Goal: Navigation & Orientation: Find specific page/section

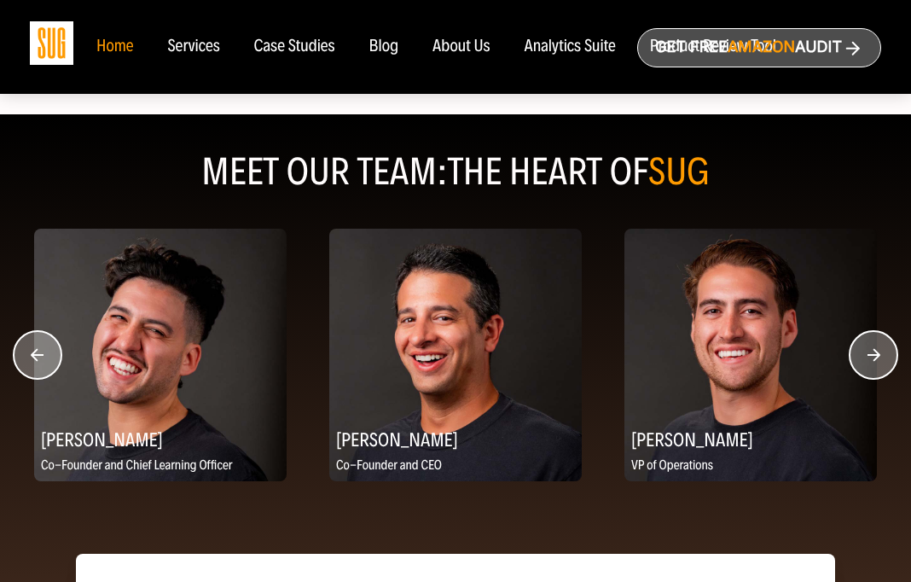
scroll to position [2260, 0]
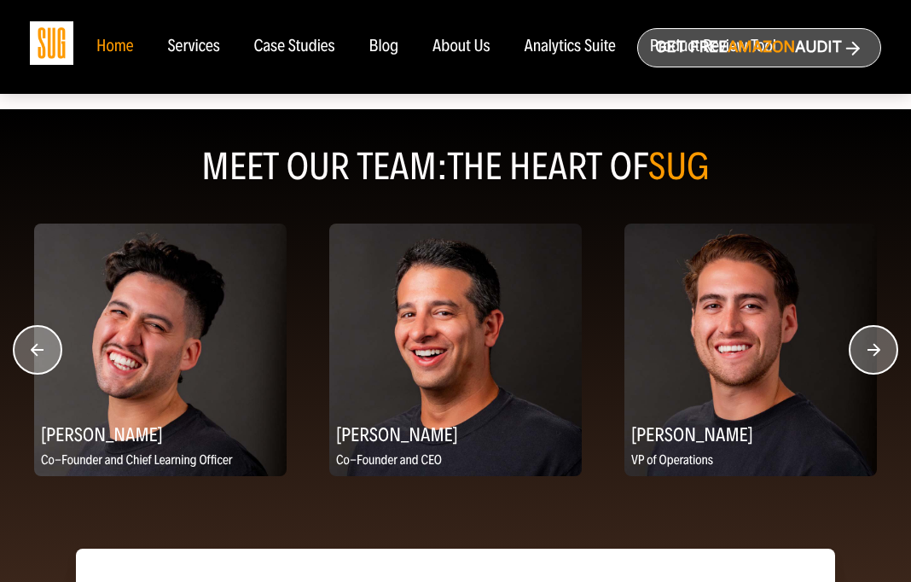
click at [718, 348] on circle "button" at bounding box center [873, 350] width 48 height 48
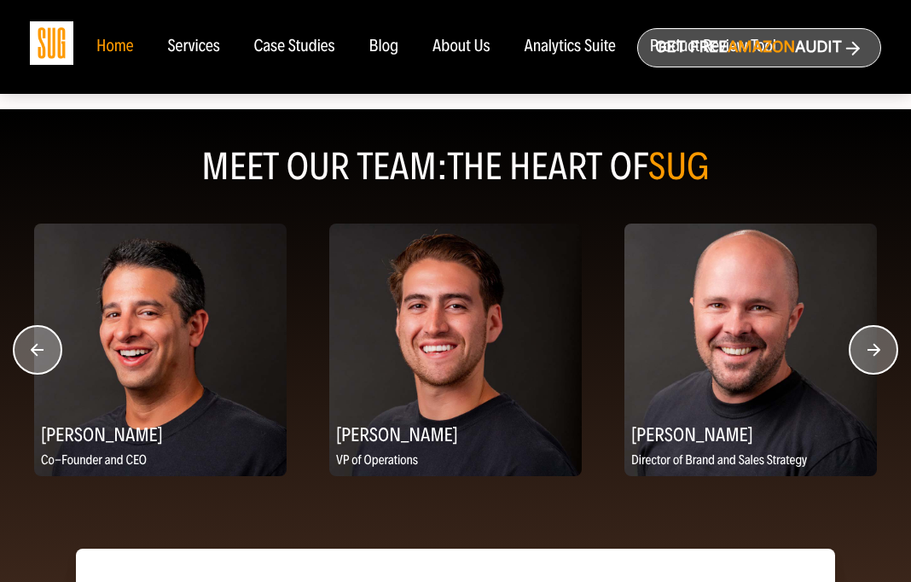
click at [718, 348] on icon "button" at bounding box center [873, 350] width 13 height 13
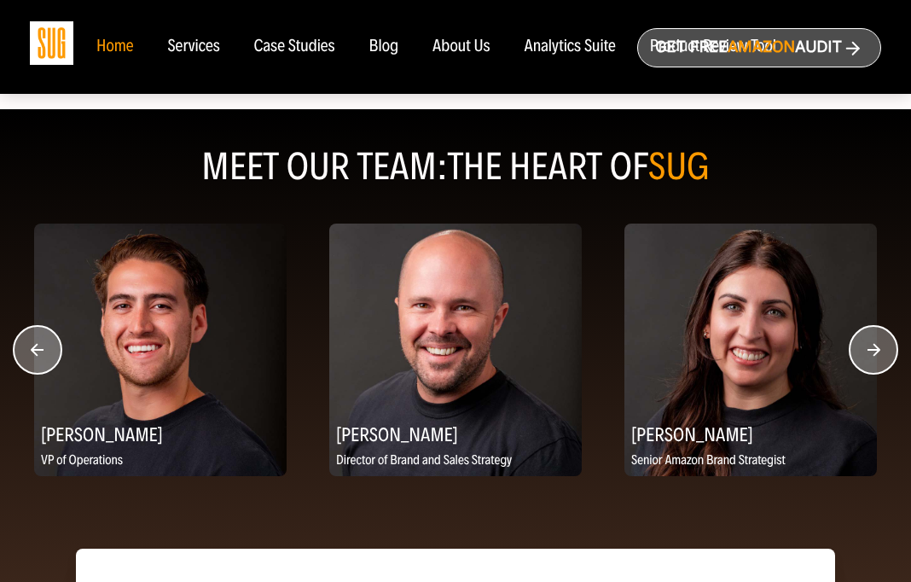
click at [718, 347] on circle "button" at bounding box center [873, 350] width 48 height 48
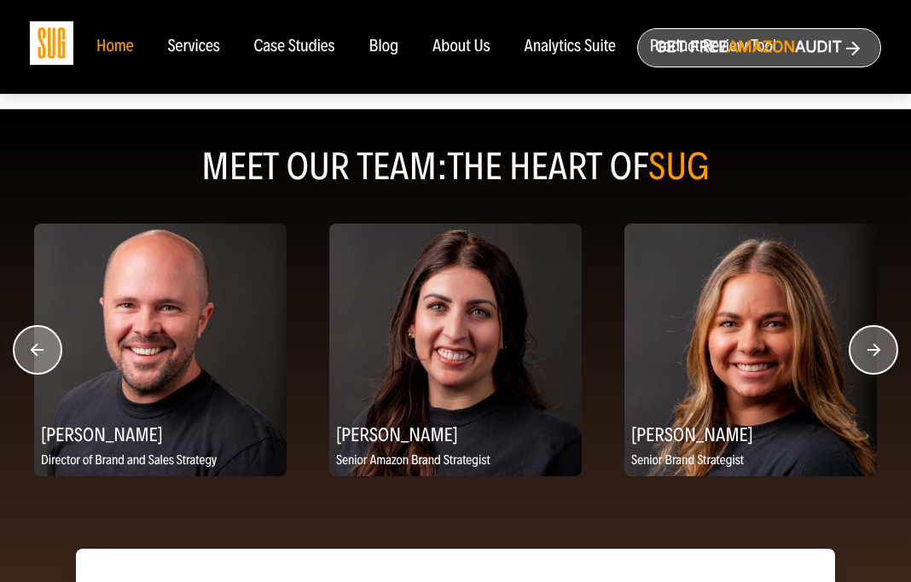
click at [718, 351] on circle "button" at bounding box center [873, 350] width 48 height 48
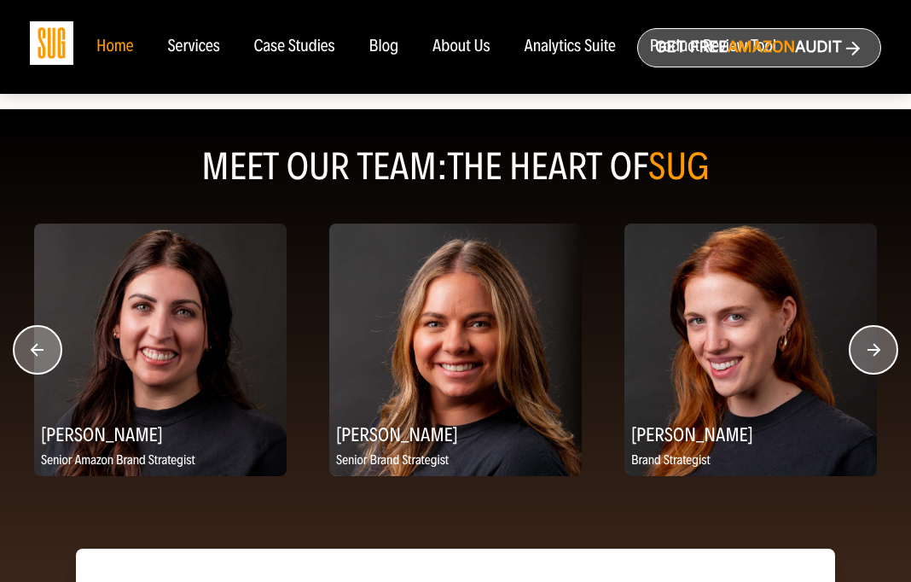
click at [718, 351] on circle "button" at bounding box center [873, 350] width 48 height 48
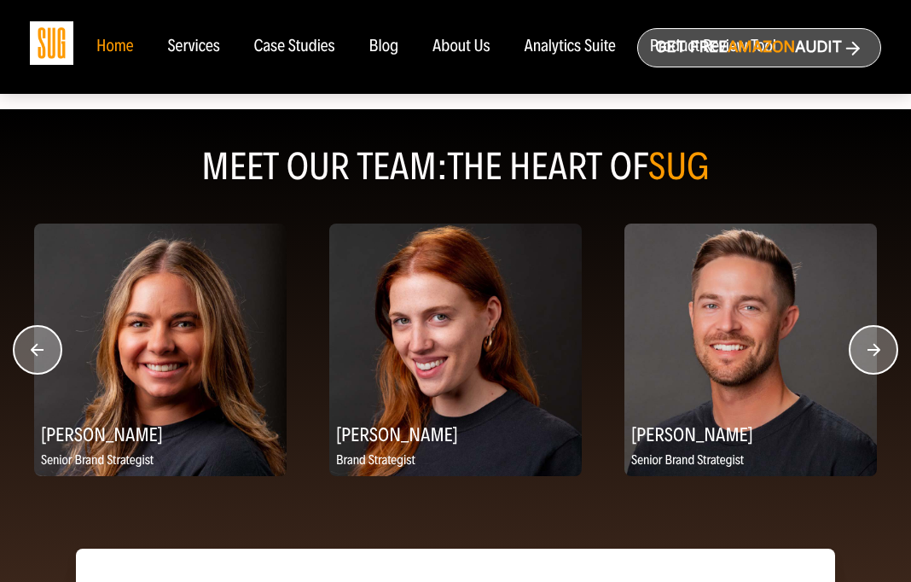
click at [718, 351] on circle "button" at bounding box center [873, 350] width 48 height 48
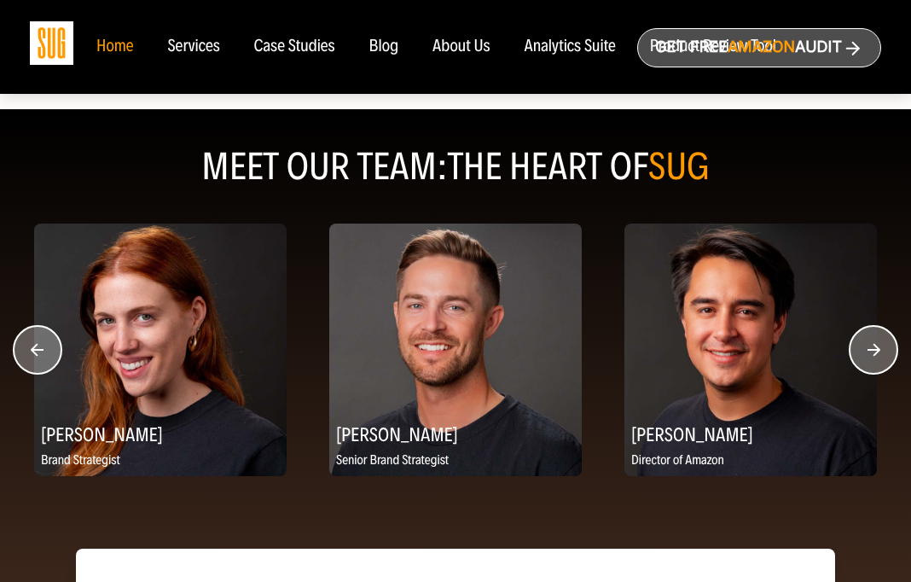
click at [718, 351] on circle "button" at bounding box center [873, 350] width 48 height 48
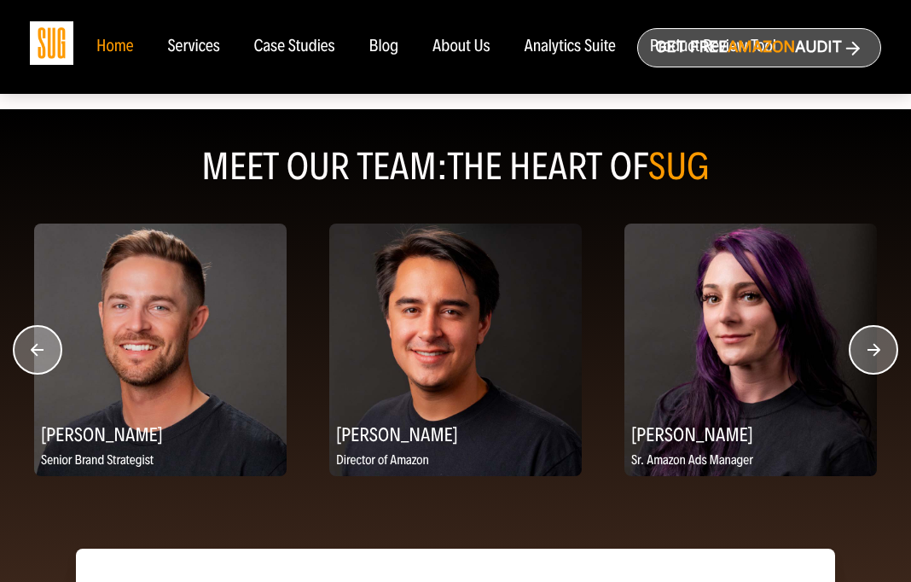
click at [718, 353] on circle "button" at bounding box center [873, 350] width 48 height 48
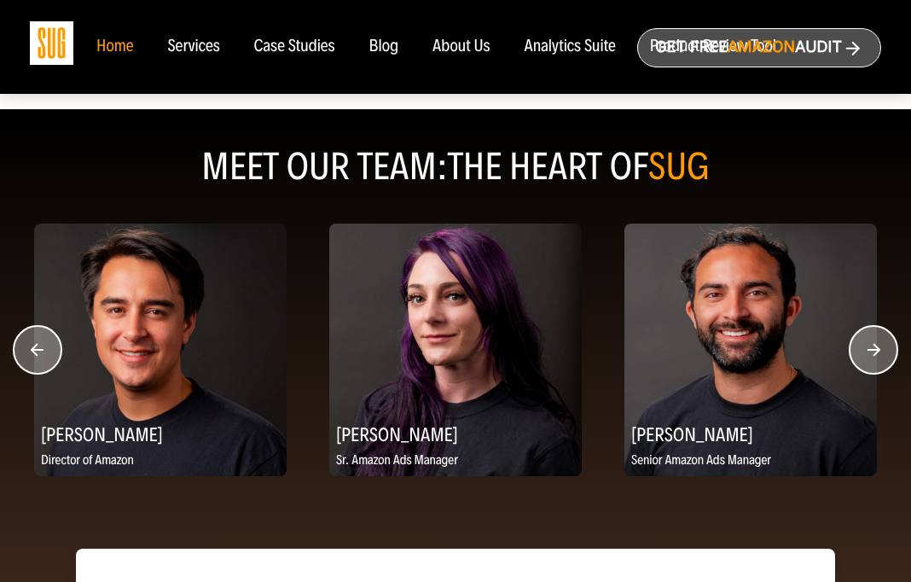
click at [192, 49] on div "Services" at bounding box center [193, 47] width 52 height 19
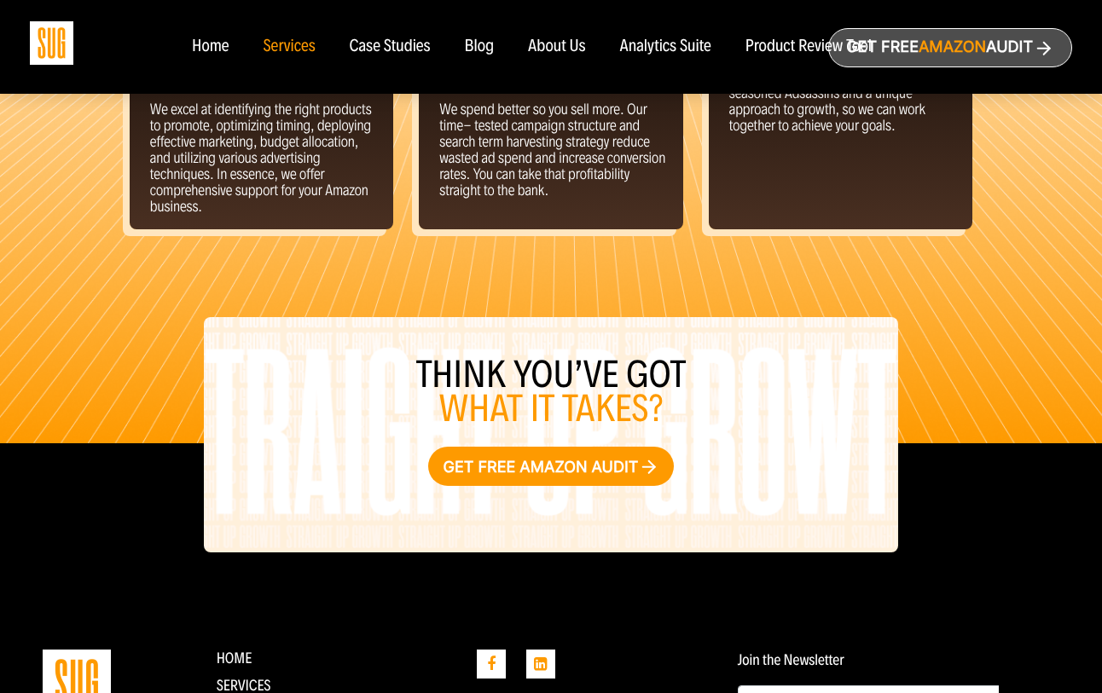
scroll to position [2083, 0]
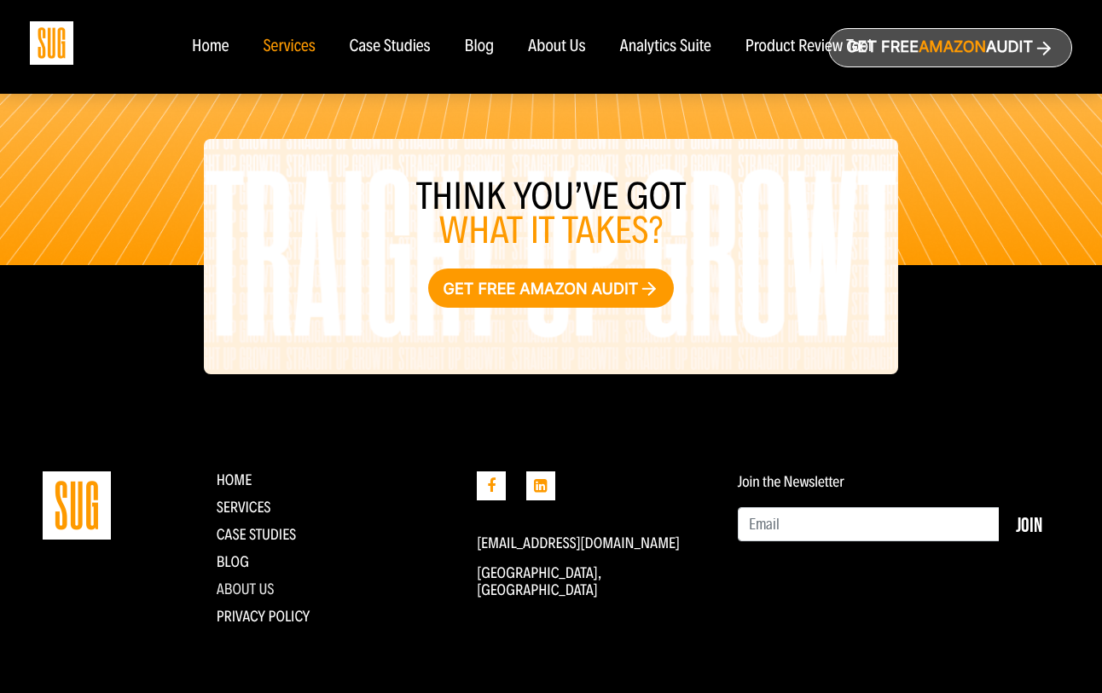
click at [248, 581] on link "About Us" at bounding box center [246, 589] width 58 height 19
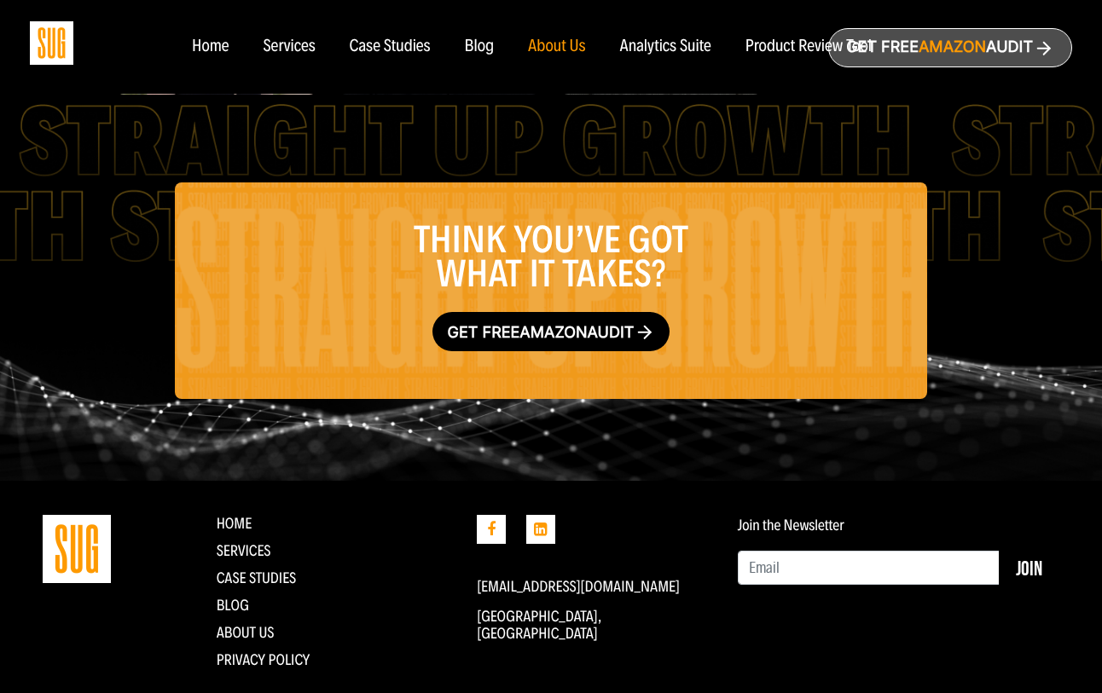
scroll to position [2741, 0]
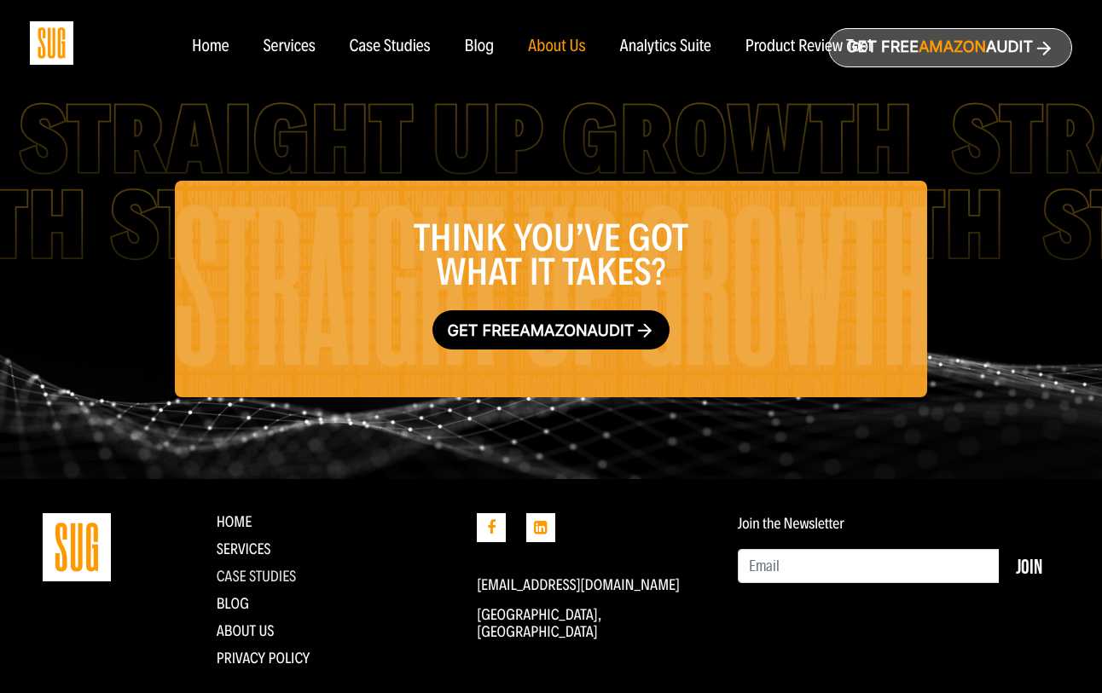
click at [282, 567] on link "CASE STUDIES" at bounding box center [257, 576] width 80 height 19
